Goal: Task Accomplishment & Management: Manage account settings

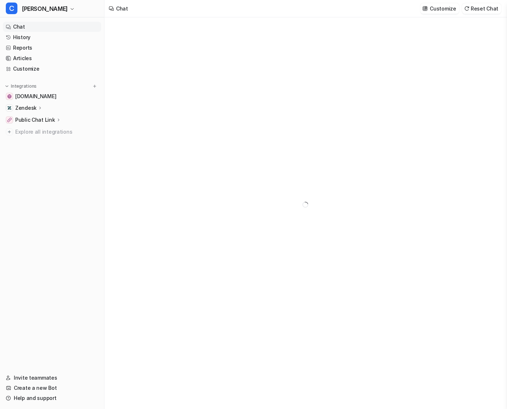
type textarea "**********"
click at [34, 103] on div "Zendesk" at bounding box center [52, 108] width 98 height 10
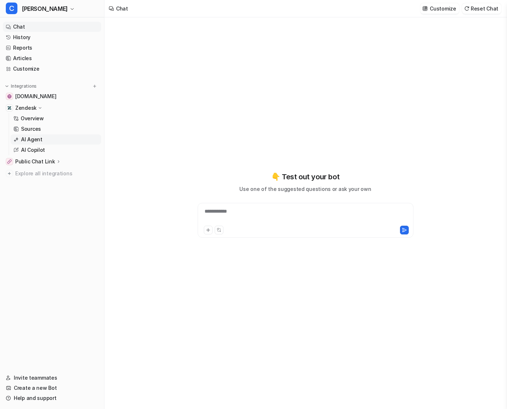
click at [36, 139] on p "AI Agent" at bounding box center [31, 139] width 21 height 7
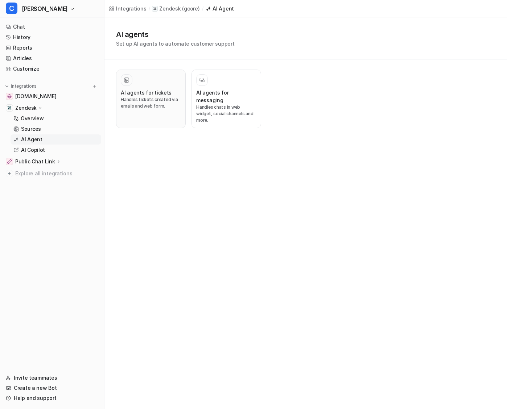
click at [152, 85] on div at bounding box center [151, 80] width 60 height 12
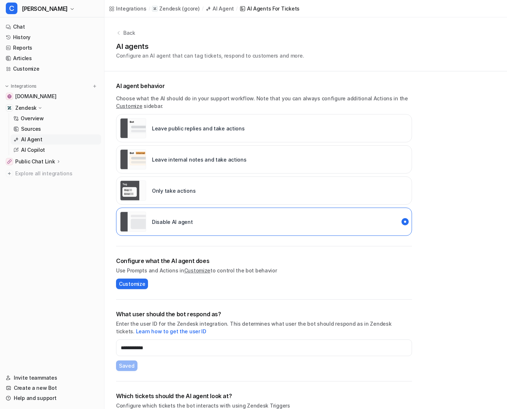
click at [124, 33] on p "Back" at bounding box center [129, 33] width 12 height 8
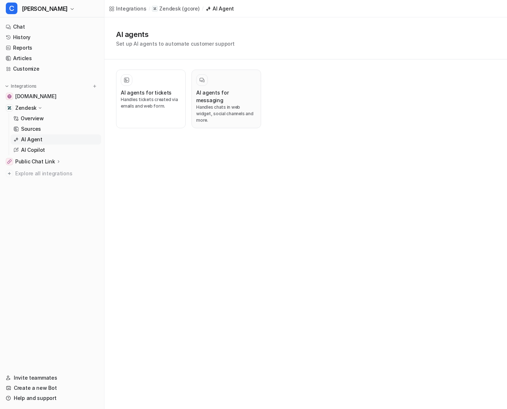
click at [208, 95] on h3 "AI agents for messaging" at bounding box center [226, 96] width 60 height 15
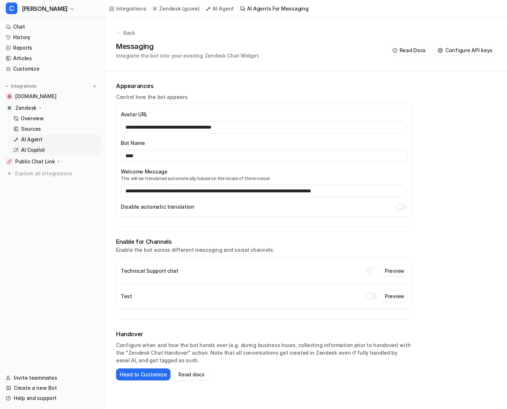
click at [50, 151] on link "AI Copilot" at bounding box center [56, 150] width 91 height 10
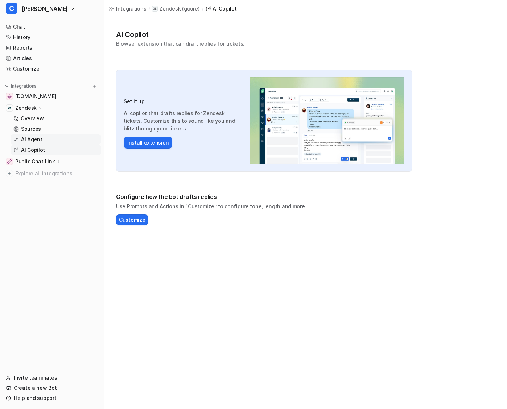
click at [47, 140] on link "AI Agent" at bounding box center [56, 139] width 91 height 10
click at [32, 72] on link "Customize" at bounding box center [52, 69] width 98 height 10
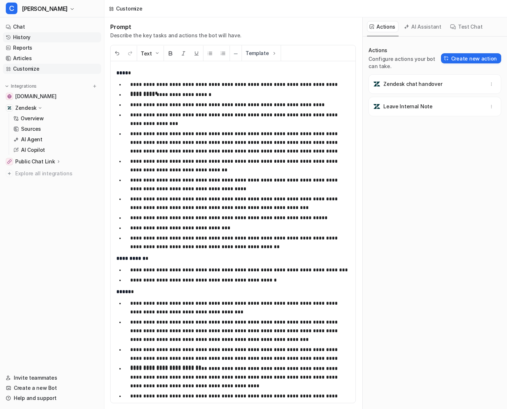
click at [19, 39] on link "History" at bounding box center [52, 37] width 98 height 10
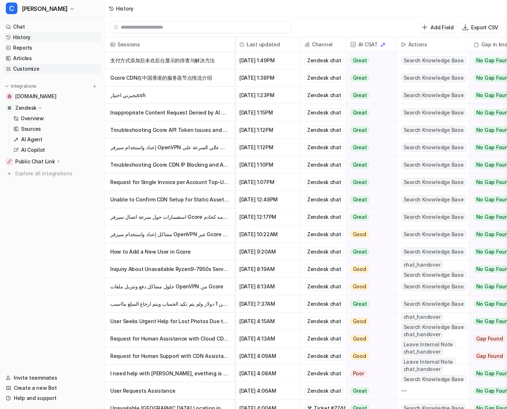
click at [64, 73] on link "Customize" at bounding box center [52, 69] width 98 height 10
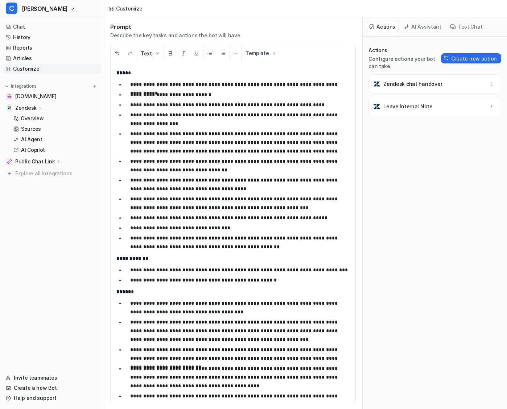
drag, startPoint x: 382, startPoint y: 115, endPoint x: 454, endPoint y: 111, distance: 72.6
click at [455, 111] on span "Leave Internal Note" at bounding box center [434, 107] width 133 height 20
click at [213, 199] on p "**********" at bounding box center [240, 203] width 220 height 17
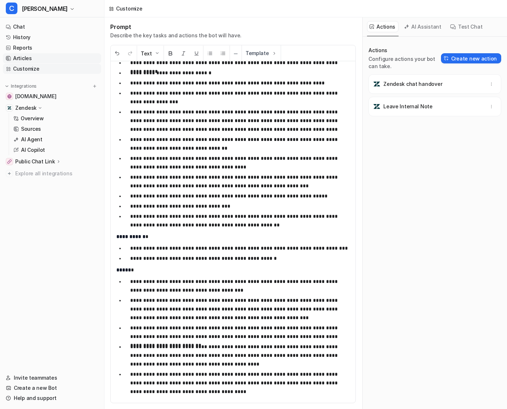
click at [56, 61] on link "Articles" at bounding box center [52, 58] width 98 height 10
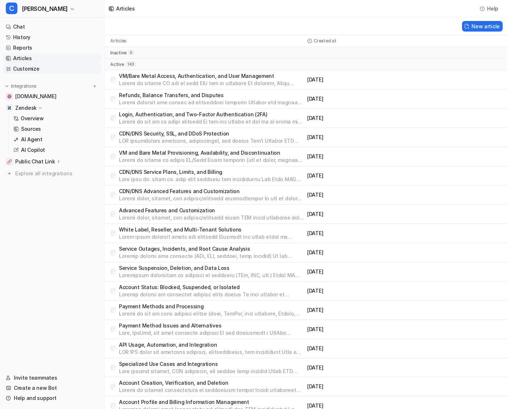
click at [45, 67] on link "Customize" at bounding box center [52, 69] width 98 height 10
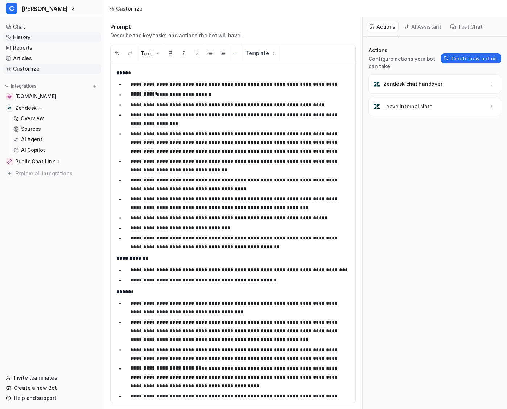
click at [50, 39] on link "History" at bounding box center [52, 37] width 98 height 10
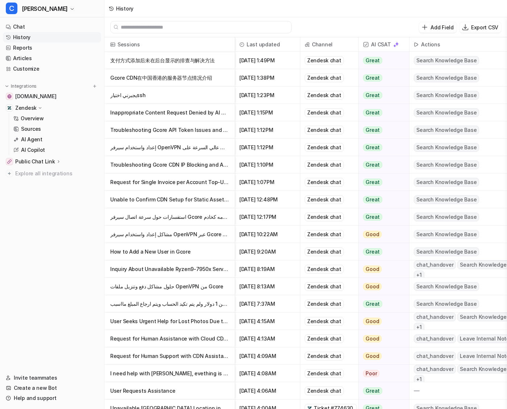
click at [171, 115] on p "Inappropriate Content Request Denied by AI Assistant" at bounding box center [169, 112] width 119 height 17
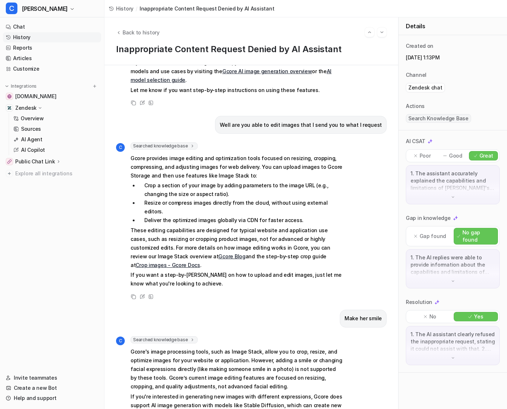
scroll to position [305, 0]
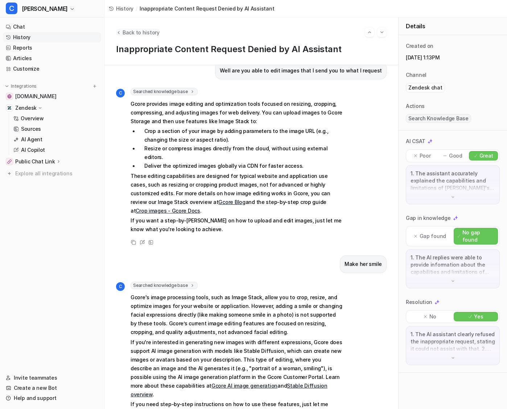
click at [119, 35] on button "Back to history" at bounding box center [138, 33] width 44 height 8
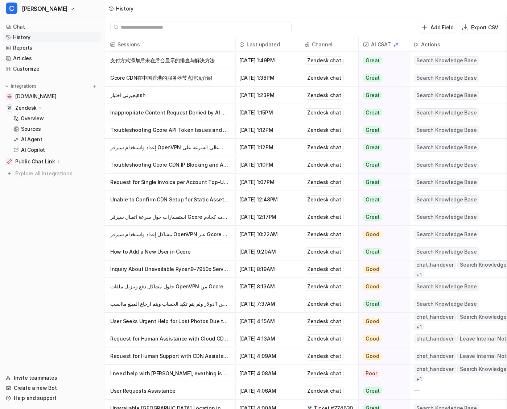
click at [169, 251] on p "How to Add a New User in Gcore" at bounding box center [169, 251] width 119 height 17
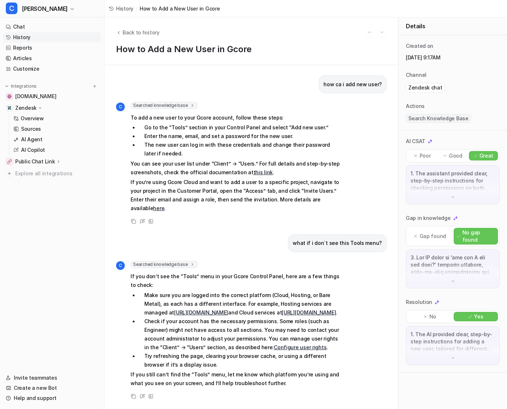
click at [190, 105] on icon at bounding box center [192, 105] width 5 height 5
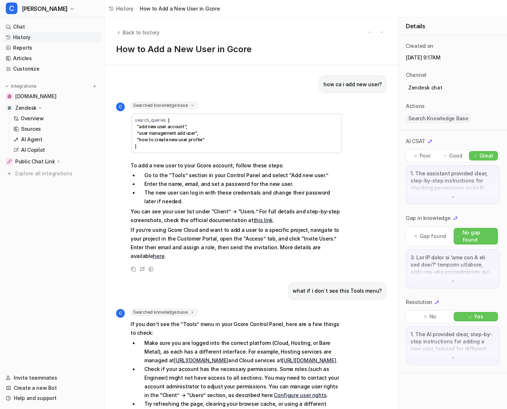
click at [190, 105] on icon at bounding box center [192, 105] width 5 height 5
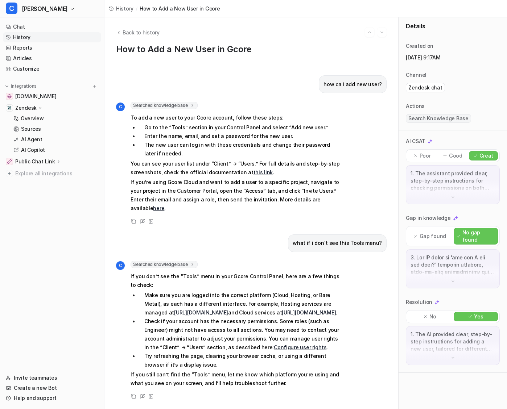
scroll to position [221, 0]
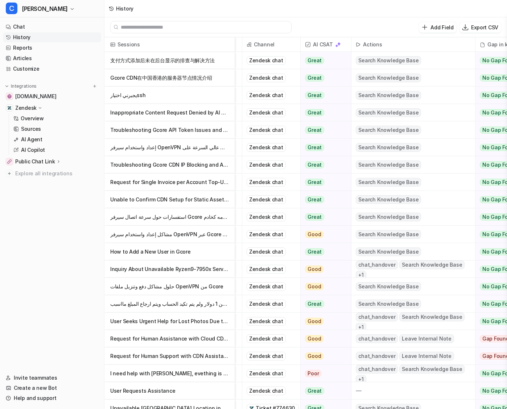
scroll to position [0, 92]
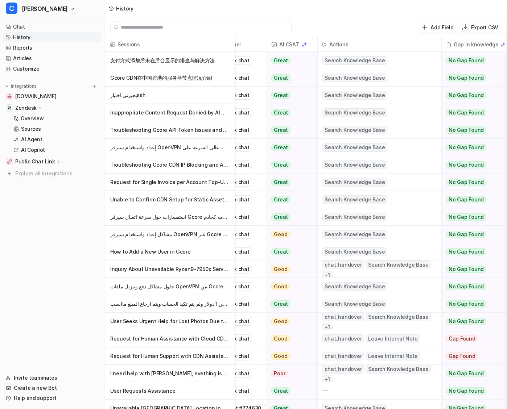
click at [214, 271] on p "Inquiry About Unavailable Ryzen9-7950x Server Configuration" at bounding box center [169, 269] width 119 height 17
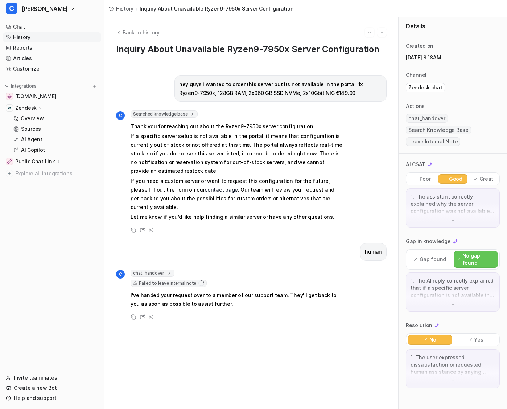
click at [194, 280] on span "Failed to leave internal note" at bounding box center [169, 283] width 76 height 7
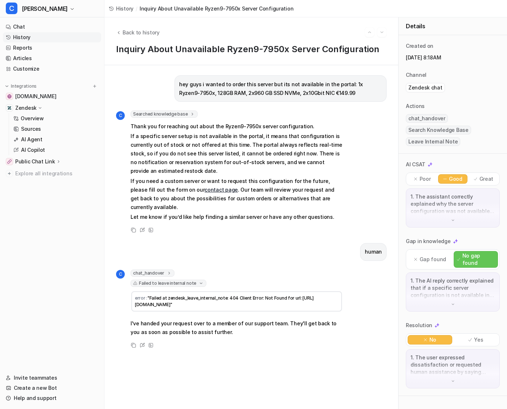
drag, startPoint x: 249, startPoint y: 293, endPoint x: 125, endPoint y: 282, distance: 124.5
click at [125, 282] on div "C chat_handover 1 Conversation has been handed over to a human Failed to leave …" at bounding box center [229, 304] width 227 height 69
click at [263, 160] on p "If a specific server setup is not available in the portal, it means that config…" at bounding box center [237, 154] width 212 height 44
click at [117, 33] on icon "Back to history" at bounding box center [118, 32] width 5 height 5
click at [126, 32] on span "Back to history" at bounding box center [141, 33] width 37 height 8
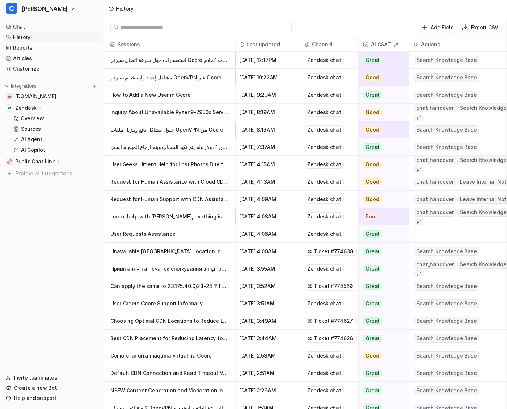
scroll to position [163, 0]
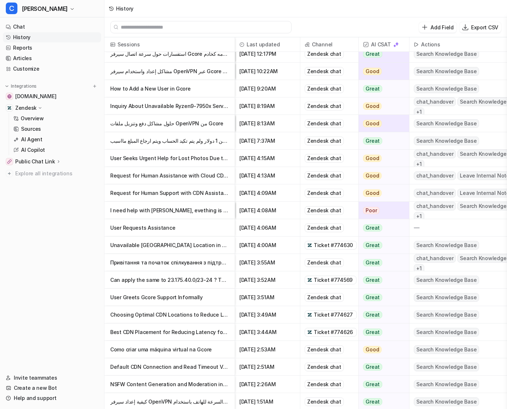
click at [186, 244] on p "Unavailable [GEOGRAPHIC_DATA] Location in Gcore Cloud Assistance" at bounding box center [169, 245] width 119 height 17
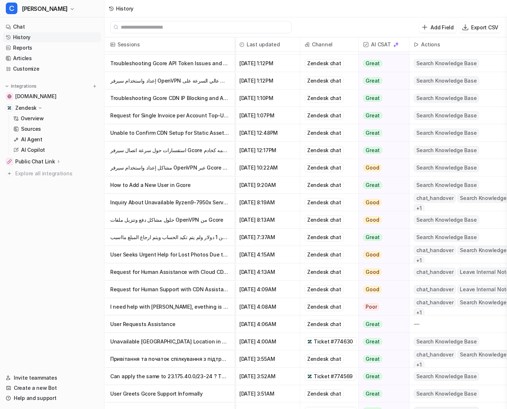
scroll to position [70, 0]
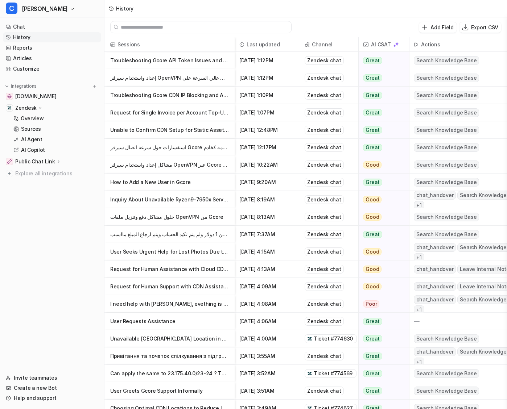
click at [196, 274] on p "Request for Human Assistance with Cloud CDN Installation" at bounding box center [169, 269] width 119 height 17
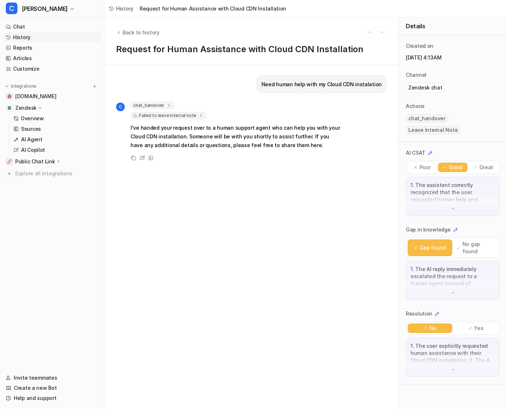
click at [183, 115] on span "Failed to leave internal note" at bounding box center [169, 115] width 76 height 7
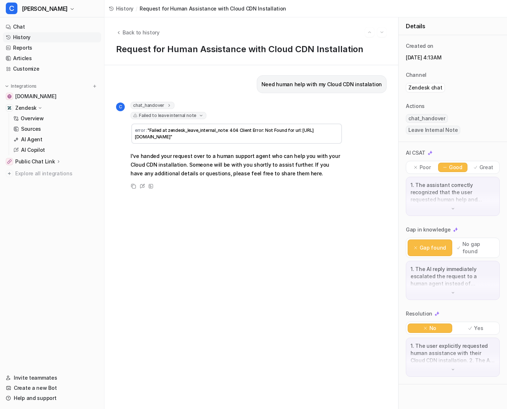
drag, startPoint x: 249, startPoint y: 141, endPoint x: 147, endPoint y: 132, distance: 102.6
click at [147, 132] on td "error : "Failed at zendesk_leave_internal_note: 404 Client Error: Not Found for…" at bounding box center [236, 134] width 211 height 20
copy span ""Failed at zendesk_leave_internal_note: 404 Client Error: Not Found for url: [U…"
click at [49, 141] on link "AI Agent" at bounding box center [56, 139] width 91 height 10
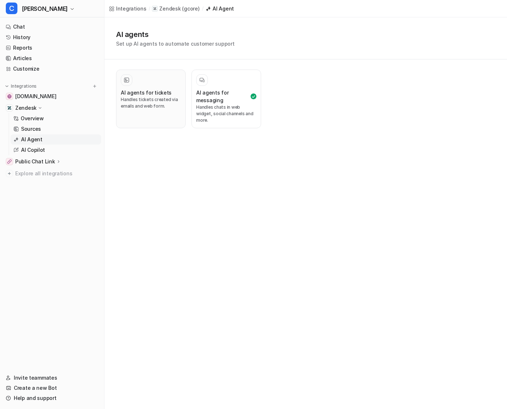
click at [153, 91] on h3 "AI agents for tickets" at bounding box center [146, 93] width 51 height 8
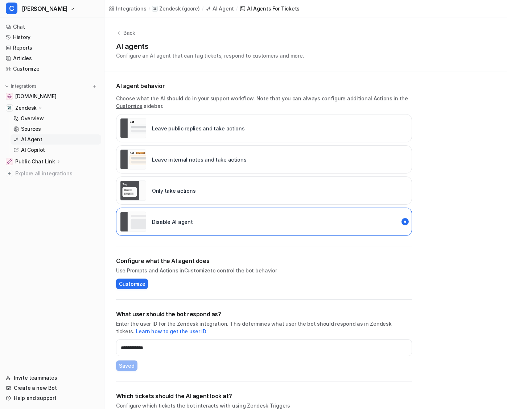
click at [183, 157] on p "Leave internal notes and take actions" at bounding box center [199, 160] width 95 height 8
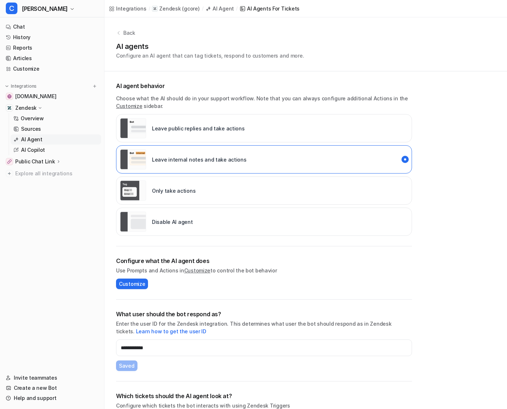
click at [173, 231] on div "Disable AI agent" at bounding box center [264, 222] width 296 height 28
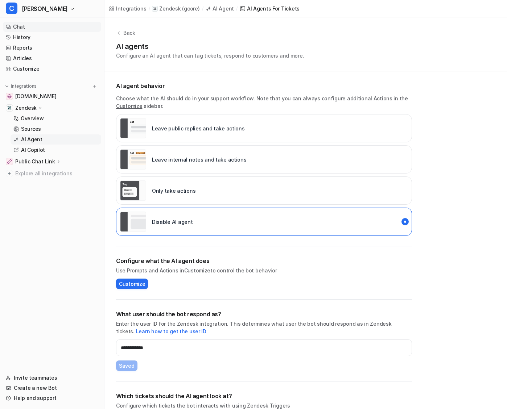
click at [35, 26] on link "Chat" at bounding box center [52, 27] width 98 height 10
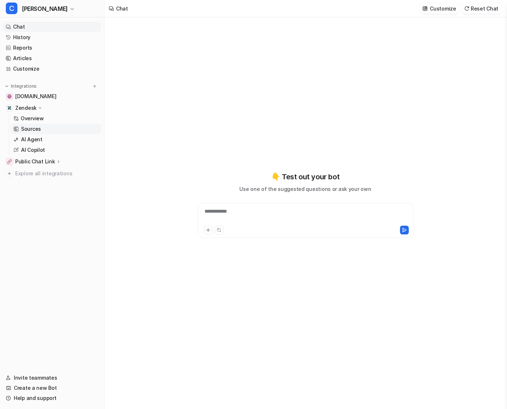
click at [45, 128] on link "Sources" at bounding box center [56, 129] width 91 height 10
click at [42, 138] on link "AI Agent" at bounding box center [56, 139] width 91 height 10
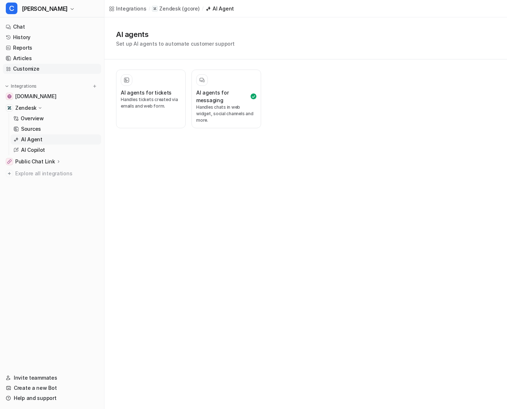
click at [33, 70] on link "Customize" at bounding box center [52, 69] width 98 height 10
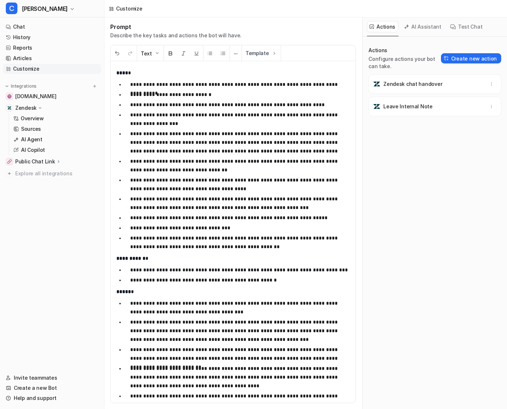
scroll to position [22, 0]
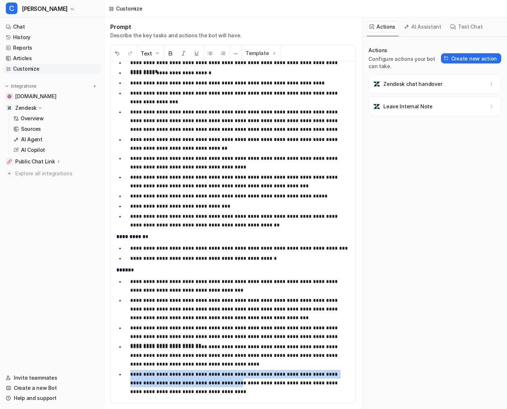
drag, startPoint x: 129, startPoint y: 375, endPoint x: 220, endPoint y: 384, distance: 91.0
click at [220, 384] on li "**********" at bounding box center [236, 383] width 225 height 26
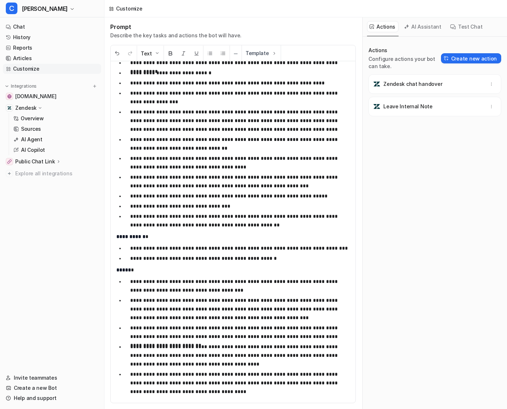
click at [427, 119] on div "Zendesk chat handover Leave Internal Note" at bounding box center [434, 103] width 133 height 58
click at [462, 25] on button "Test Chat" at bounding box center [466, 26] width 38 height 11
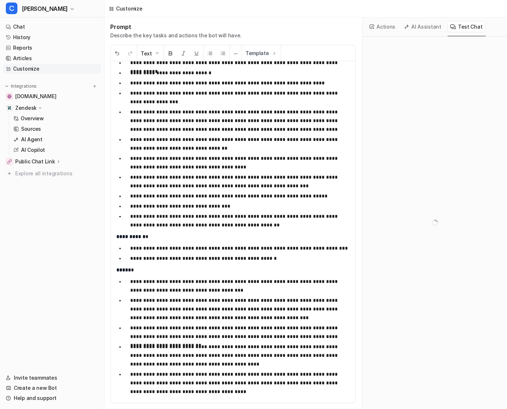
click at [427, 28] on button "AI Assistant" at bounding box center [422, 26] width 43 height 11
click at [394, 382] on div at bounding box center [434, 381] width 129 height 17
paste div
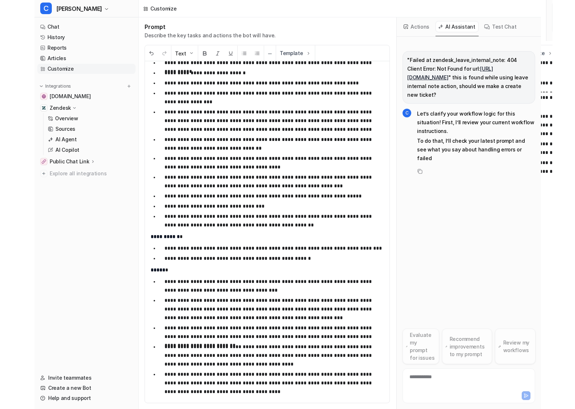
scroll to position [0, 0]
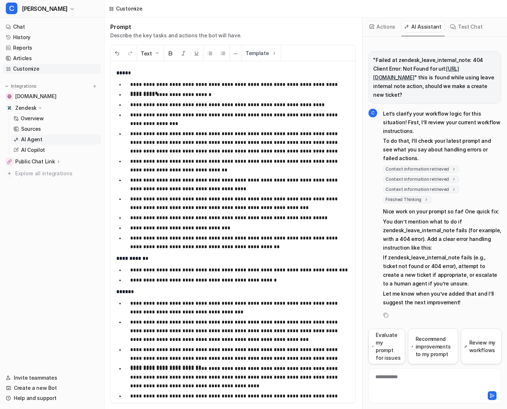
click at [42, 141] on link "AI Agent" at bounding box center [56, 139] width 91 height 10
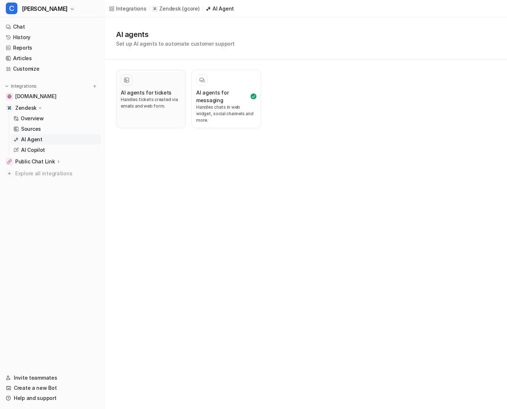
click at [149, 102] on p "Handles tickets created via emails and web form." at bounding box center [151, 102] width 60 height 13
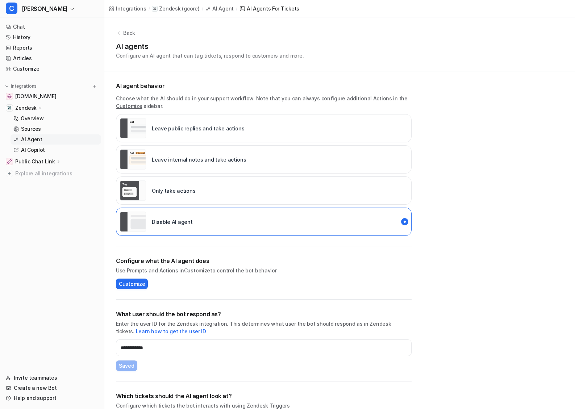
click at [198, 159] on p "Leave internal notes and take actions" at bounding box center [199, 160] width 95 height 8
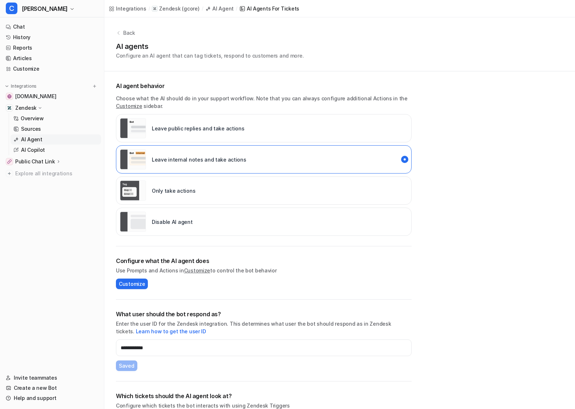
click at [200, 222] on div "Disable AI agent" at bounding box center [264, 222] width 296 height 28
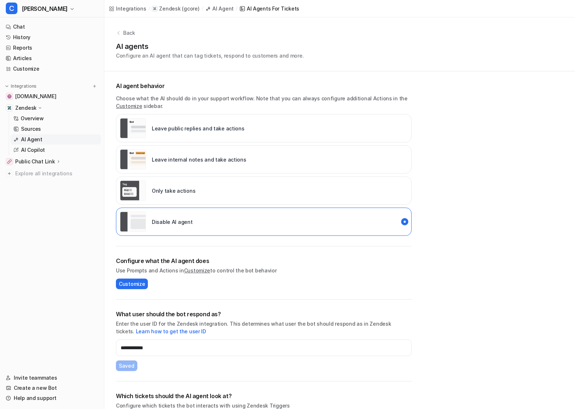
click at [133, 31] on p "Back" at bounding box center [129, 33] width 12 height 8
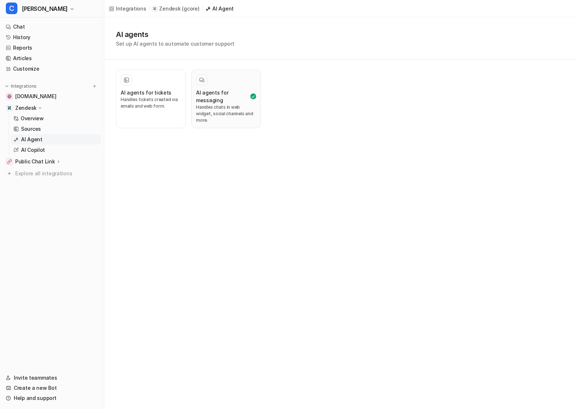
click at [220, 83] on div at bounding box center [226, 80] width 60 height 12
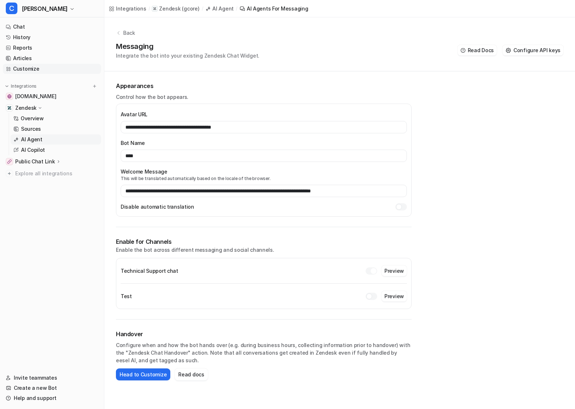
click at [47, 70] on link "Customize" at bounding box center [52, 69] width 98 height 10
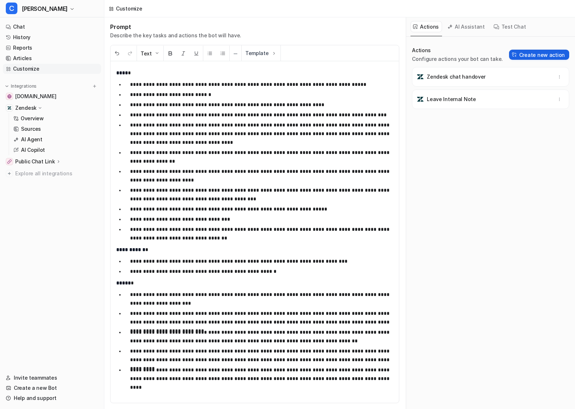
click at [506, 58] on button "Create new action" at bounding box center [539, 55] width 60 height 10
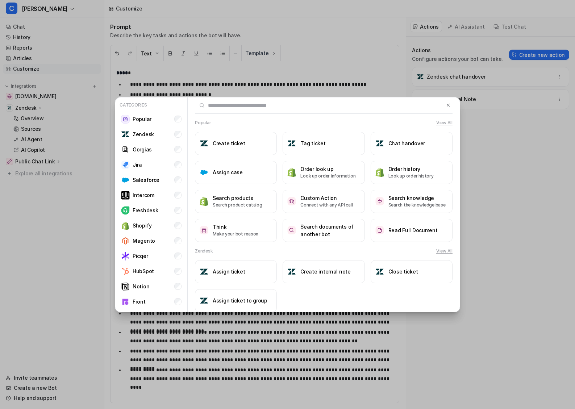
click at [384, 110] on input "text" at bounding box center [319, 106] width 249 height 16
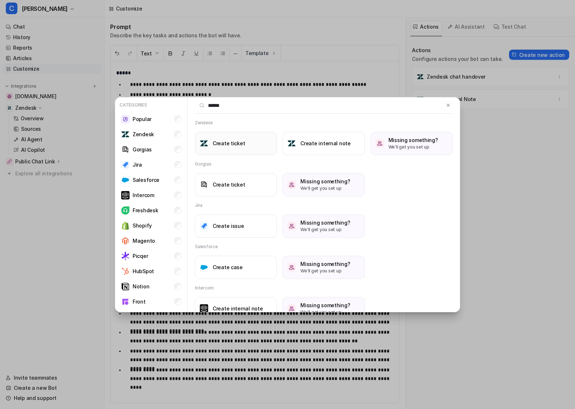
type input "******"
click at [248, 143] on button "Create ticket" at bounding box center [236, 143] width 82 height 23
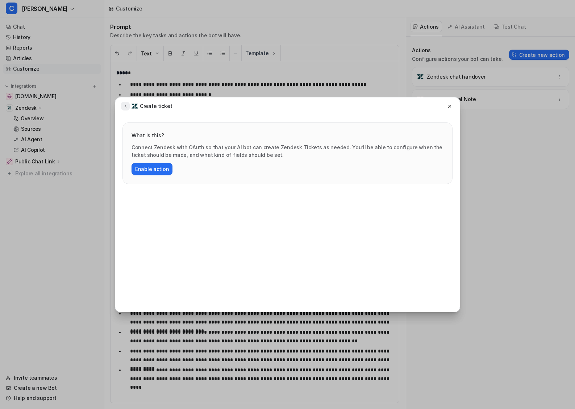
click at [126, 104] on icon at bounding box center [125, 105] width 5 height 5
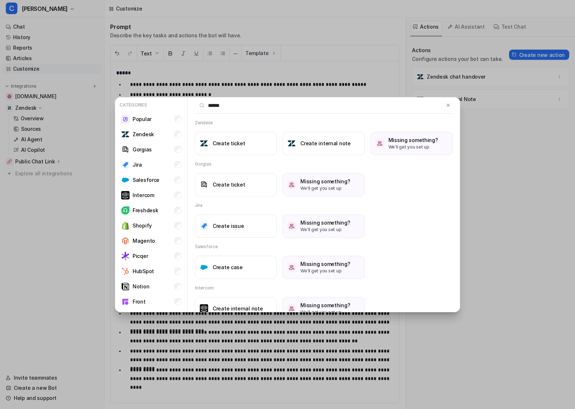
click at [163, 80] on div "Categories Popular Zendesk Gorgias Jira Salesforce Intercom Freshdesk Shopify M…" at bounding box center [287, 204] width 357 height 409
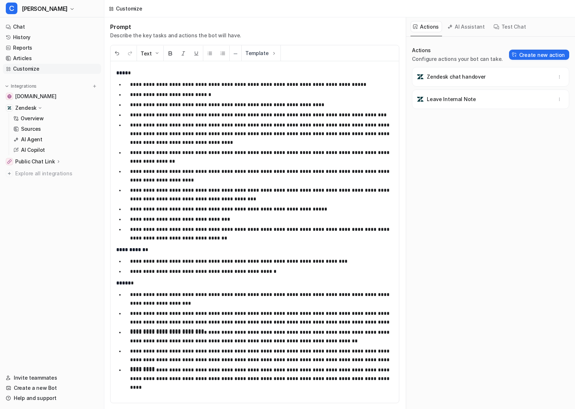
click at [464, 72] on div "Zendesk chat handover" at bounding box center [490, 76] width 151 height 13
click at [464, 76] on p "Zendesk chat handover" at bounding box center [456, 76] width 59 height 7
click at [506, 75] on icon "button" at bounding box center [559, 76] width 5 height 5
click at [492, 117] on div "Zendesk chat handover Delete Leave Internal Note" at bounding box center [490, 96] width 157 height 58
